Goal: Communication & Community: Answer question/provide support

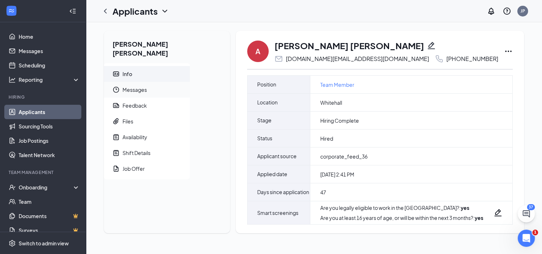
click at [138, 82] on span "Messages" at bounding box center [154, 90] width 62 height 16
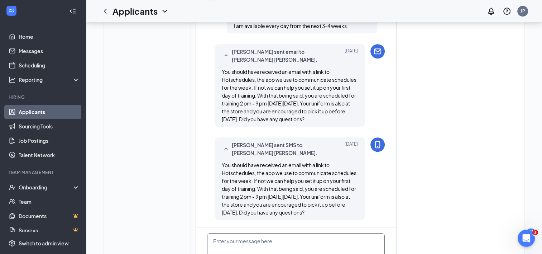
scroll to position [616, 0]
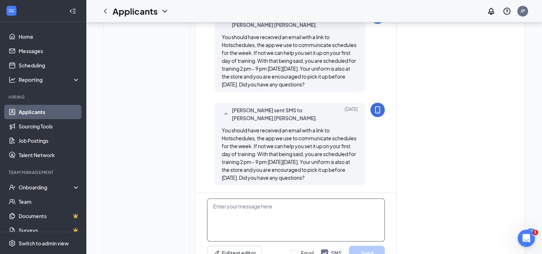
click at [236, 198] on textarea at bounding box center [296, 219] width 178 height 43
paste textarea "Did you receive my messages from [DATE]?"
type textarea "Did you receive my messages from [DATE]?"
click at [294, 249] on input "Email" at bounding box center [302, 252] width 23 height 7
checkbox input "true"
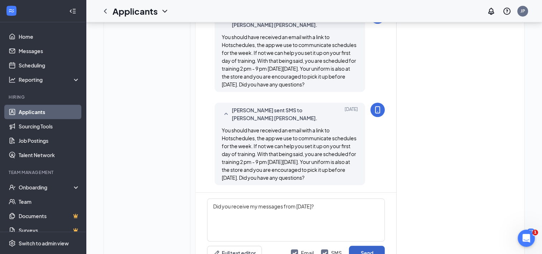
click at [374, 245] on button "Send" at bounding box center [367, 252] width 36 height 14
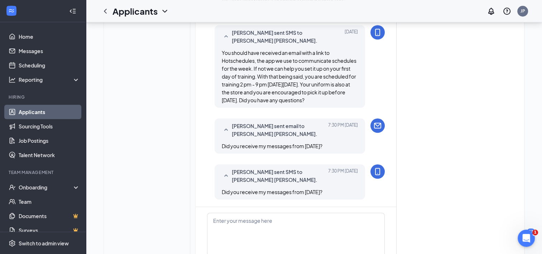
scroll to position [707, 0]
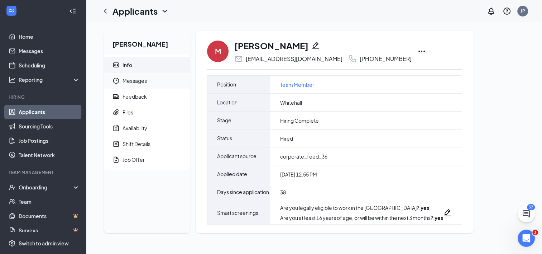
click at [137, 82] on span "Messages" at bounding box center [154, 81] width 62 height 16
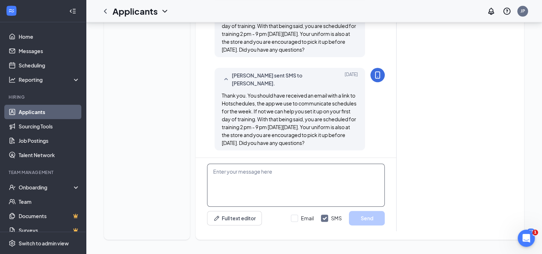
scroll to position [857, 0]
click at [228, 182] on textarea at bounding box center [296, 184] width 178 height 43
paste textarea "Did you receive my messages from [DATE]?"
type textarea "Did you receive my messages from [DATE]?"
click at [294, 215] on input "Email" at bounding box center [302, 217] width 23 height 7
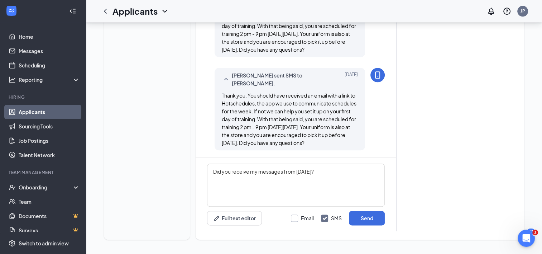
checkbox input "true"
click at [369, 217] on button "Send" at bounding box center [367, 218] width 36 height 14
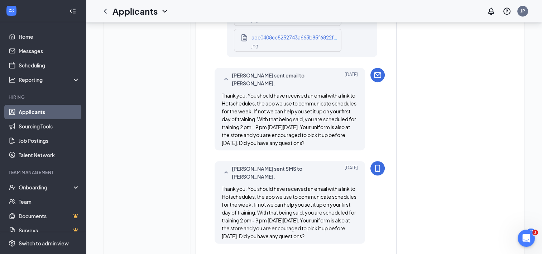
scroll to position [949, 0]
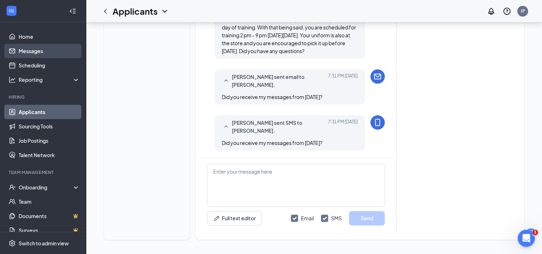
click at [30, 49] on link "Messages" at bounding box center [49, 51] width 61 height 14
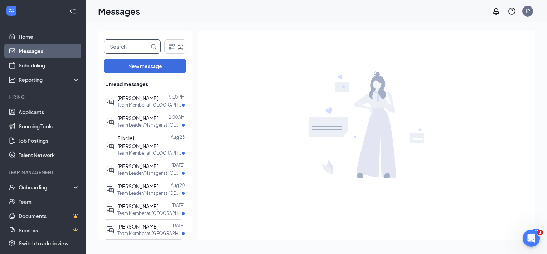
click at [114, 49] on input "text" at bounding box center [126, 47] width 45 height 14
type input "amyah"
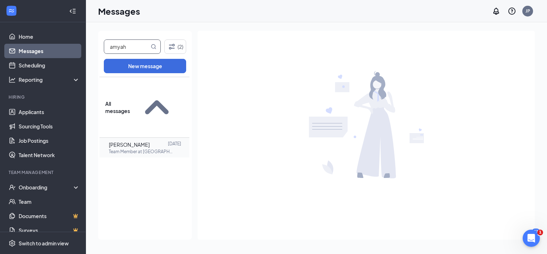
click at [138, 141] on span "[PERSON_NAME]" at bounding box center [129, 144] width 41 height 6
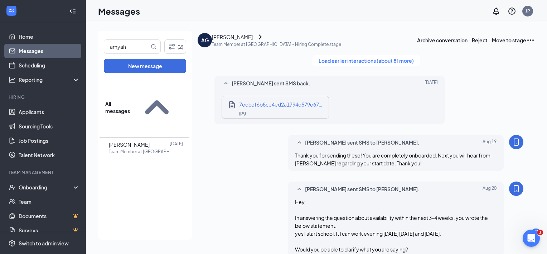
scroll to position [450, 0]
